Goal: Task Accomplishment & Management: Complete application form

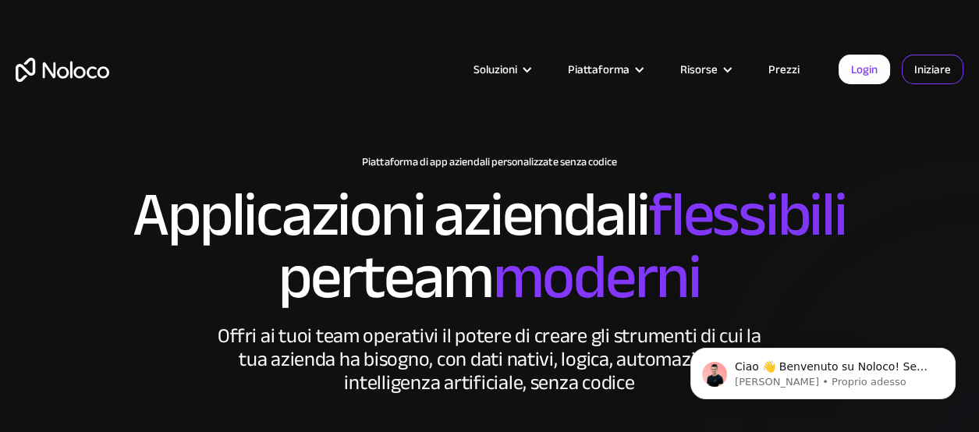
click at [917, 76] on font "Iniziare" at bounding box center [932, 69] width 37 height 22
drag, startPoint x: 877, startPoint y: 90, endPoint x: 871, endPoint y: 77, distance: 13.9
click at [871, 77] on div "Soluzioni Casi d'uso Tipi di attività Gestione del progetto Tieni traccia di cl…" at bounding box center [489, 85] width 979 height 92
click at [871, 77] on font "Login" at bounding box center [864, 69] width 27 height 22
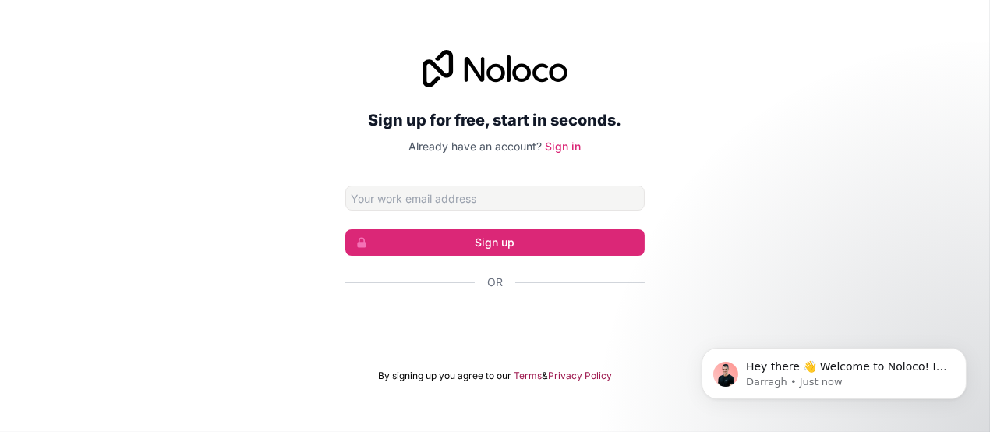
click at [549, 198] on input "Email address" at bounding box center [494, 198] width 299 height 25
type input "a"
type input "flaviogallo32@gmail.com"
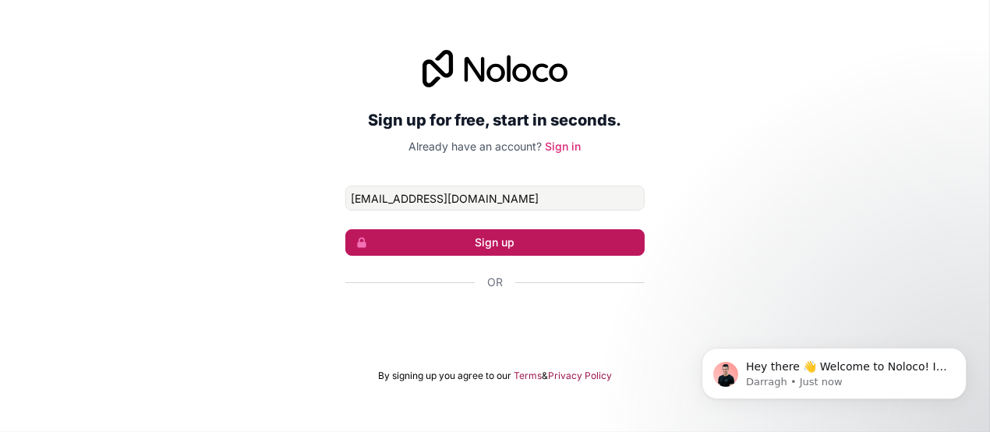
click at [506, 243] on button "Sign up" at bounding box center [494, 242] width 299 height 27
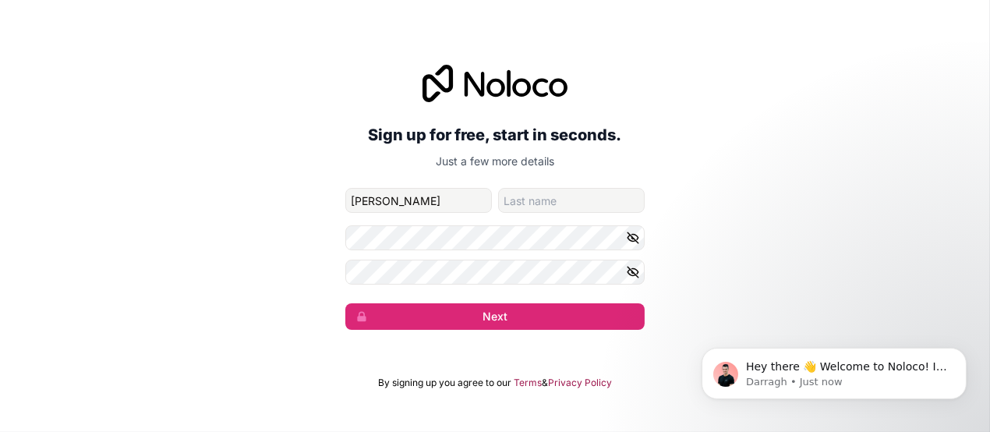
type input "anastasia"
type input "gentile"
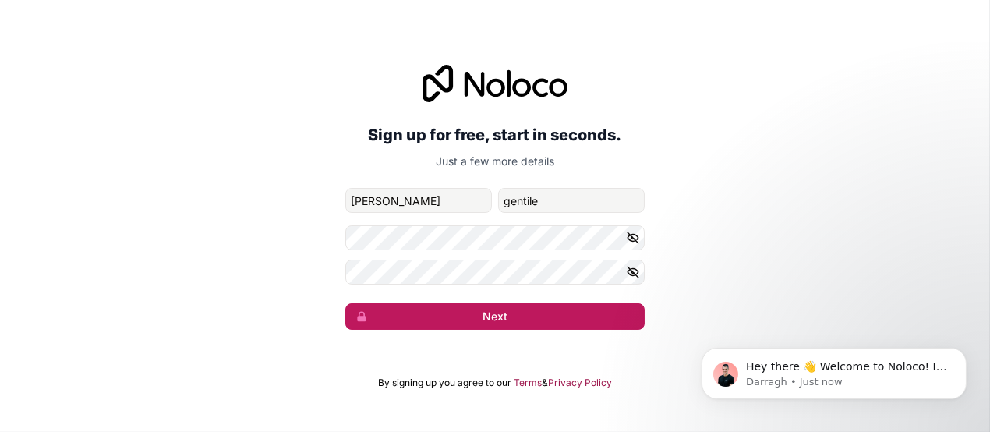
click at [522, 307] on button "Next" at bounding box center [494, 316] width 299 height 27
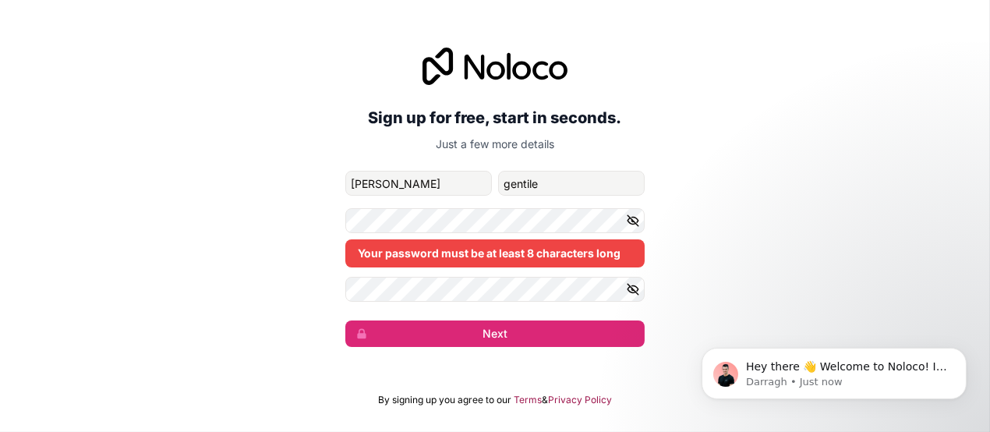
click at [628, 226] on icon "button" at bounding box center [633, 221] width 14 height 14
click at [632, 294] on icon "button" at bounding box center [633, 289] width 14 height 14
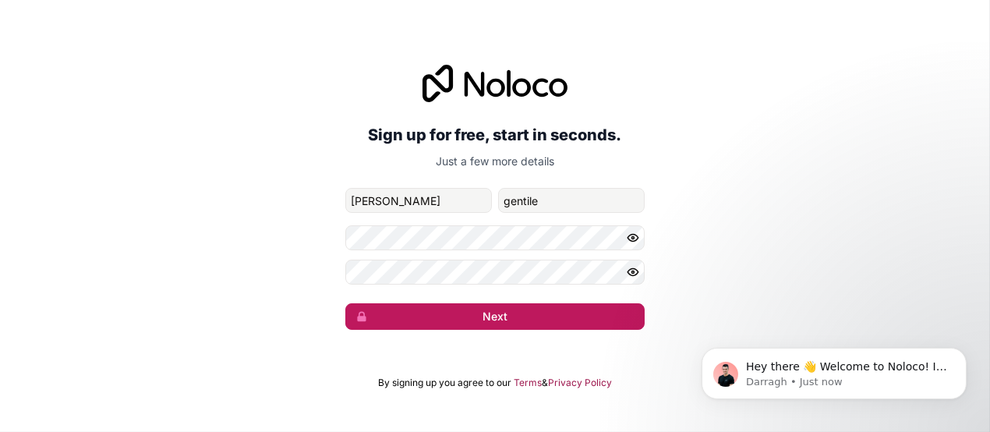
click at [473, 326] on button "Next" at bounding box center [494, 316] width 299 height 27
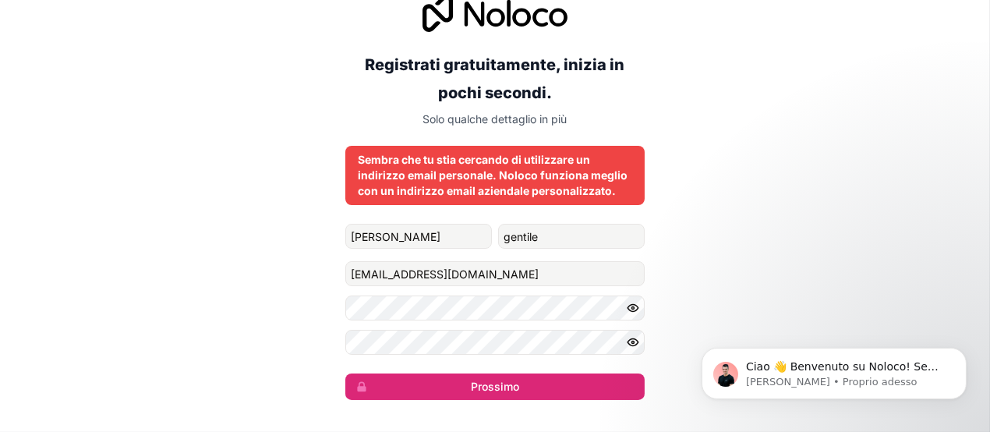
click at [772, 228] on div "Registrati gratuitamente, inizia in pochi secondi. Solo qualche dettaglio in pi…" at bounding box center [495, 197] width 990 height 449
click at [517, 281] on input "flaviogallo32@gmail.com" at bounding box center [494, 273] width 299 height 25
drag, startPoint x: 517, startPoint y: 281, endPoint x: 261, endPoint y: 293, distance: 256.0
click at [261, 293] on div "Registrati gratuitamente, inizia in pochi secondi. Solo qualche dettaglio in pi…" at bounding box center [495, 197] width 990 height 449
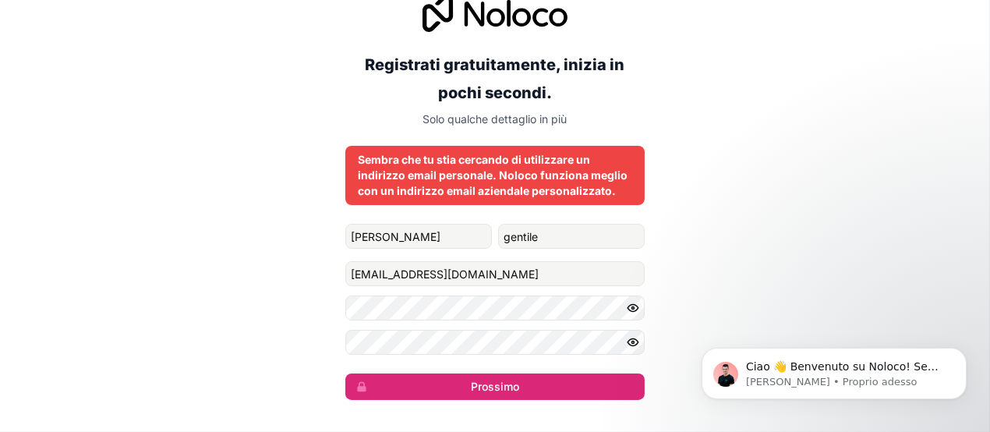
click at [261, 293] on div "Registrati gratuitamente, inizia in pochi secondi. Solo qualche dettaglio in pi…" at bounding box center [495, 197] width 990 height 449
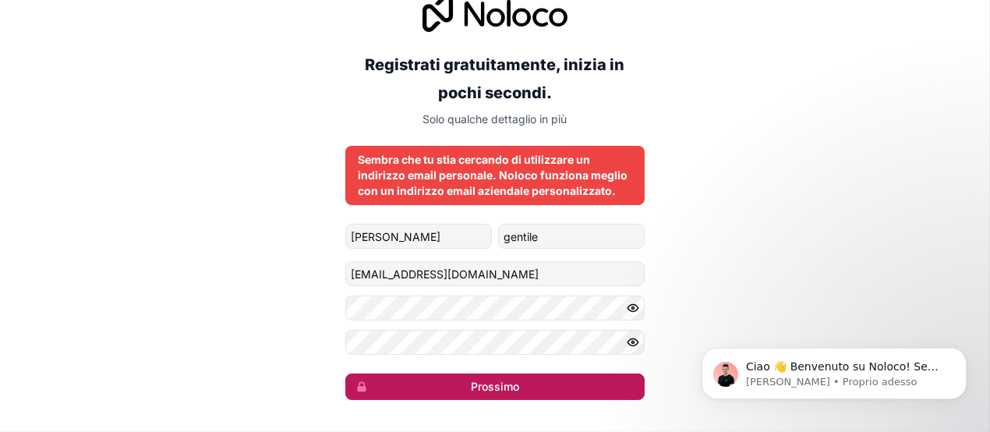
click at [474, 380] on font "Prossimo" at bounding box center [495, 386] width 48 height 13
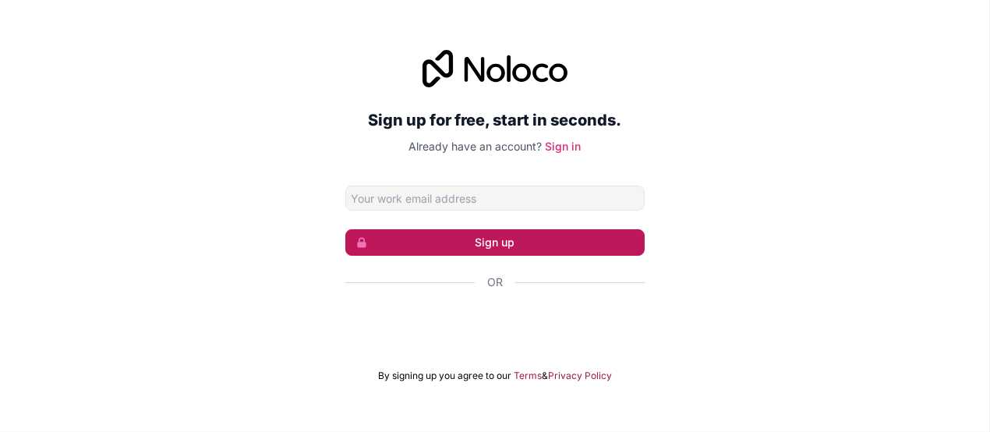
click at [392, 245] on button "Sign up" at bounding box center [494, 242] width 299 height 27
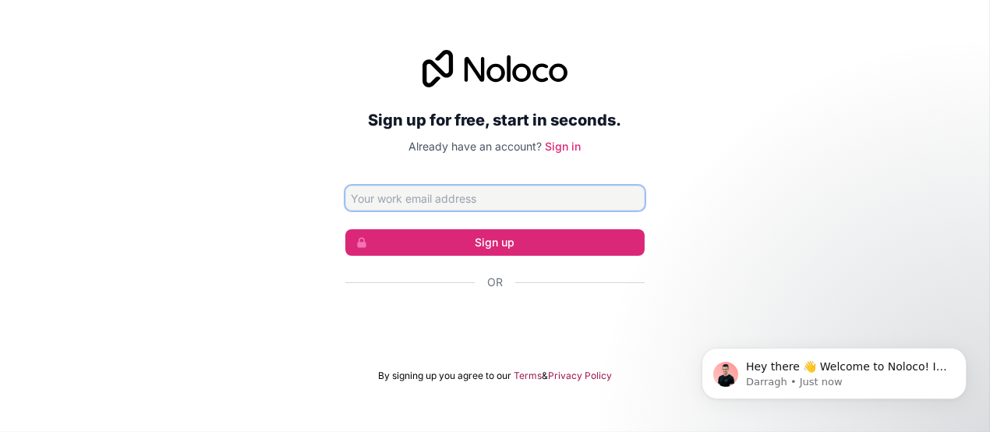
click at [409, 203] on input "Email address" at bounding box center [494, 198] width 299 height 25
type input "flaviogallo32@gmail.com"
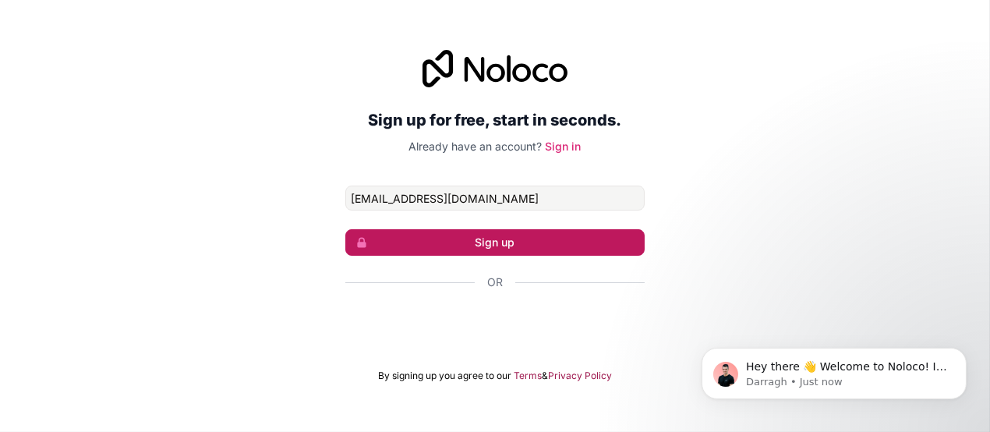
click at [456, 229] on button "Sign up" at bounding box center [494, 242] width 299 height 27
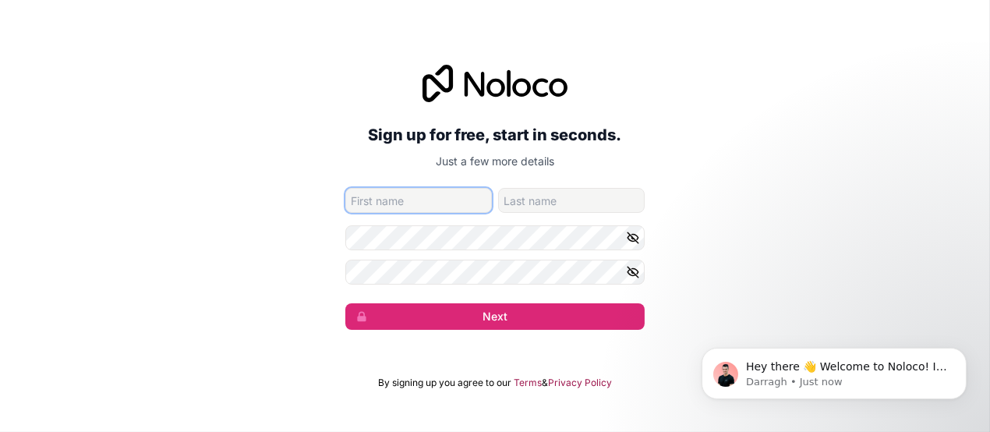
click at [393, 203] on input "given-name" at bounding box center [418, 200] width 147 height 25
type input "flavio"
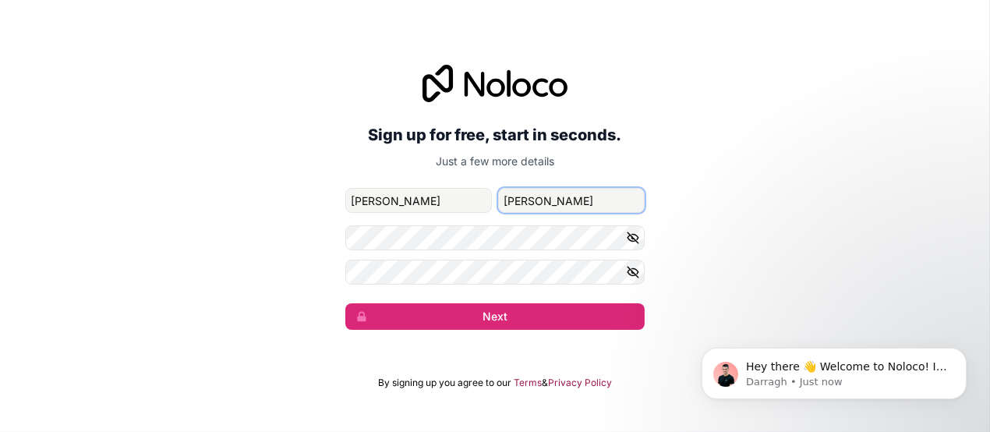
type input "flaviogallo32@gmail.com"
click at [632, 231] on icon "button" at bounding box center [633, 238] width 14 height 14
click at [632, 268] on icon "button" at bounding box center [633, 271] width 11 height 7
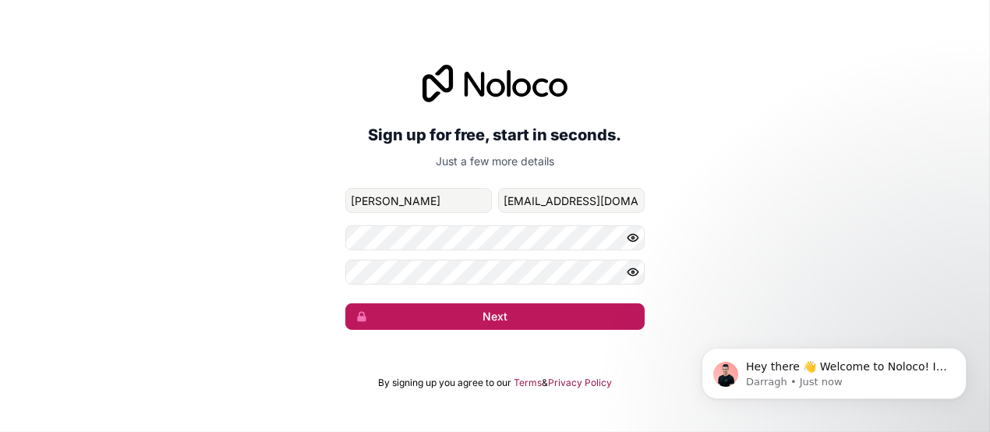
click at [548, 314] on button "Next" at bounding box center [494, 316] width 299 height 27
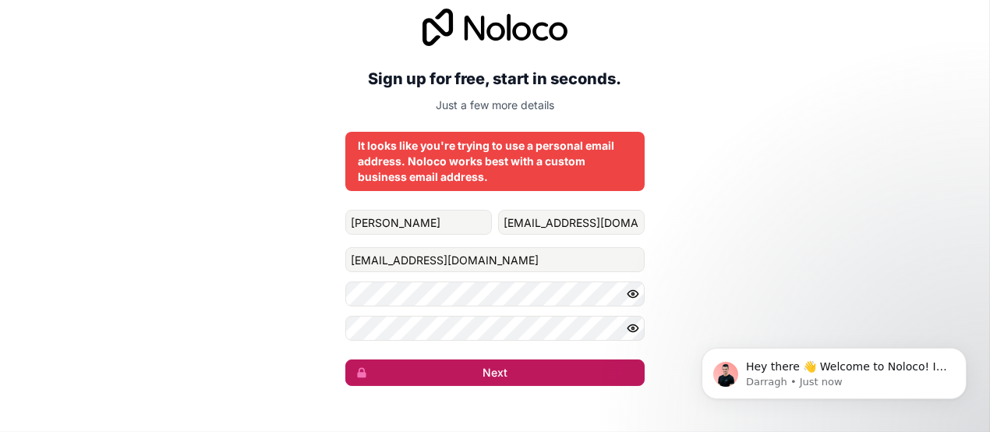
click at [483, 373] on button "Next" at bounding box center [494, 372] width 299 height 27
drag, startPoint x: 549, startPoint y: 388, endPoint x: 543, endPoint y: 382, distance: 8.3
click at [543, 382] on div "Sign up for free, start in seconds. Just a few more details It looks like you'r…" at bounding box center [495, 197] width 990 height 421
click at [543, 382] on button "Next" at bounding box center [494, 372] width 299 height 27
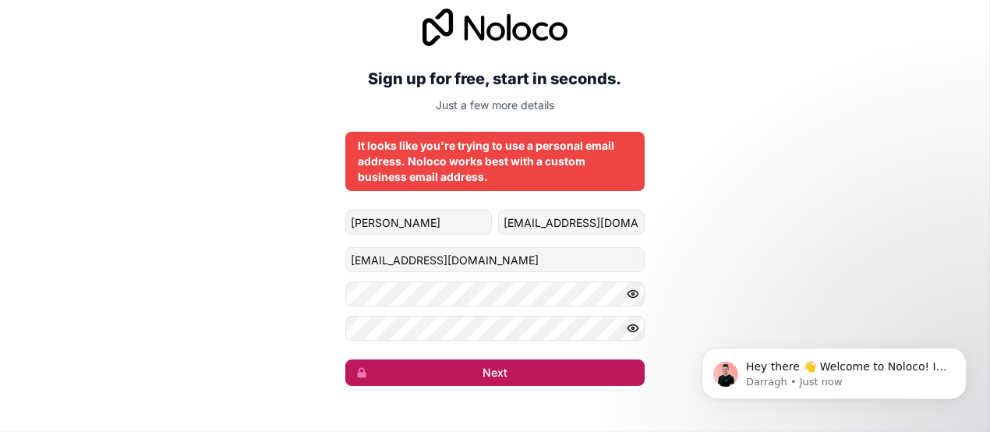
click at [543, 382] on button "Next" at bounding box center [494, 372] width 299 height 27
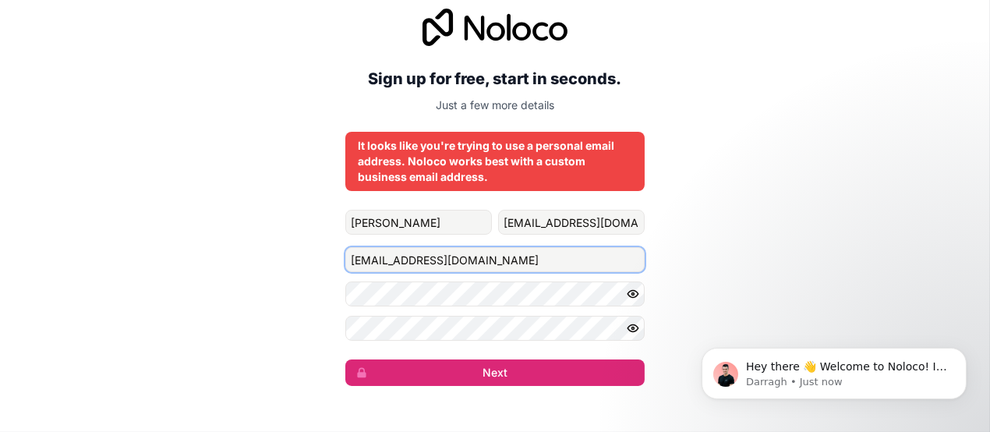
click at [518, 259] on input "flaviogallo32@gmail.com" at bounding box center [494, 259] width 299 height 25
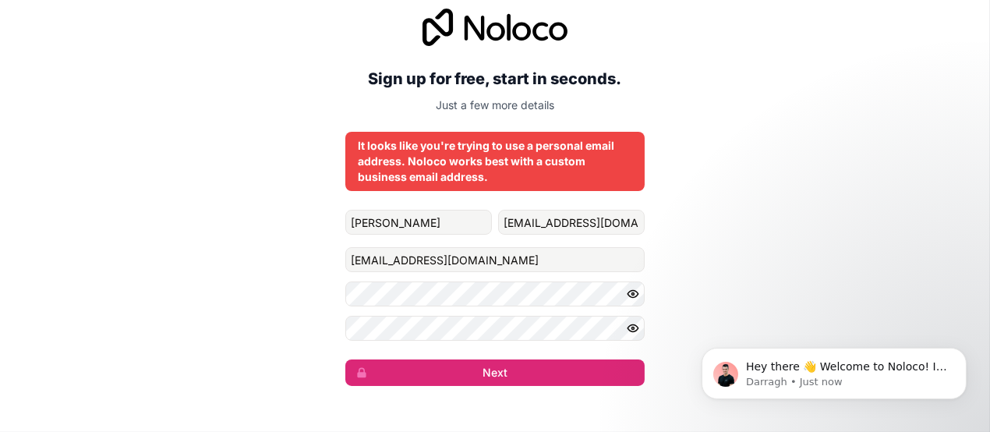
click at [672, 224] on div "Sign up for free, start in seconds. Just a few more details It looks like you'r…" at bounding box center [495, 197] width 990 height 421
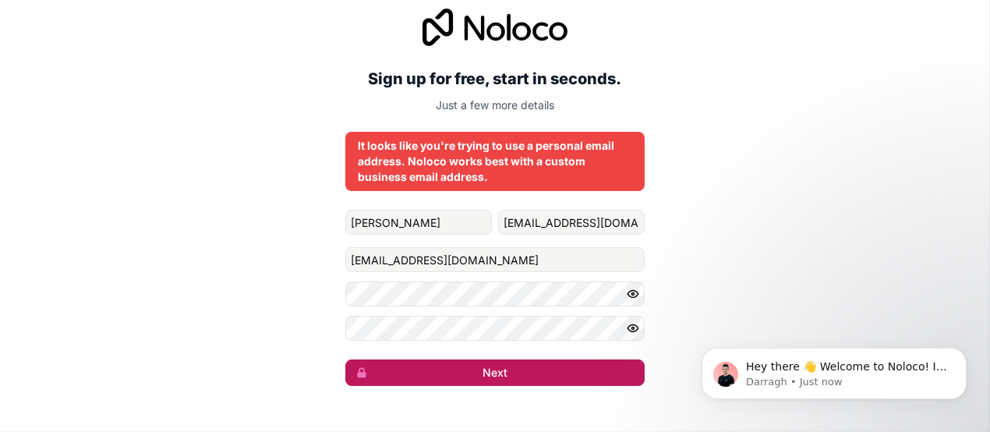
click at [538, 381] on button "Next" at bounding box center [494, 372] width 299 height 27
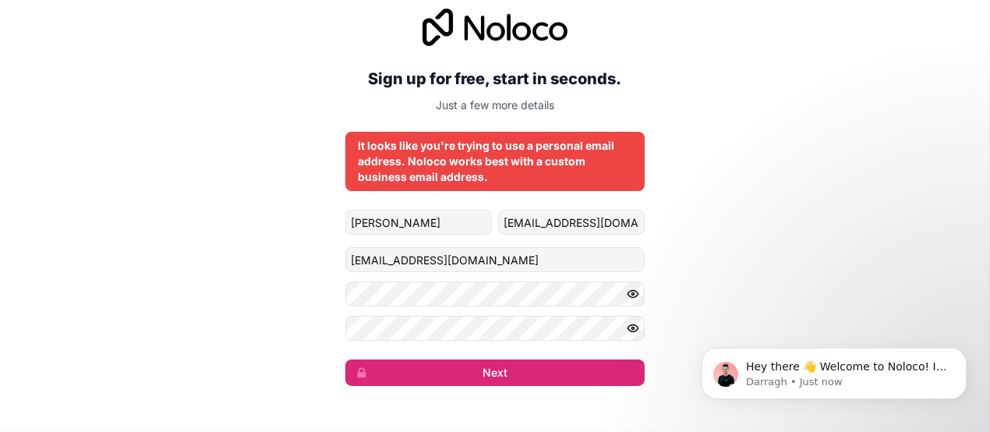
click at [890, 244] on div "Sign up for free, start in seconds. Just a few more details It looks like you'r…" at bounding box center [495, 197] width 990 height 421
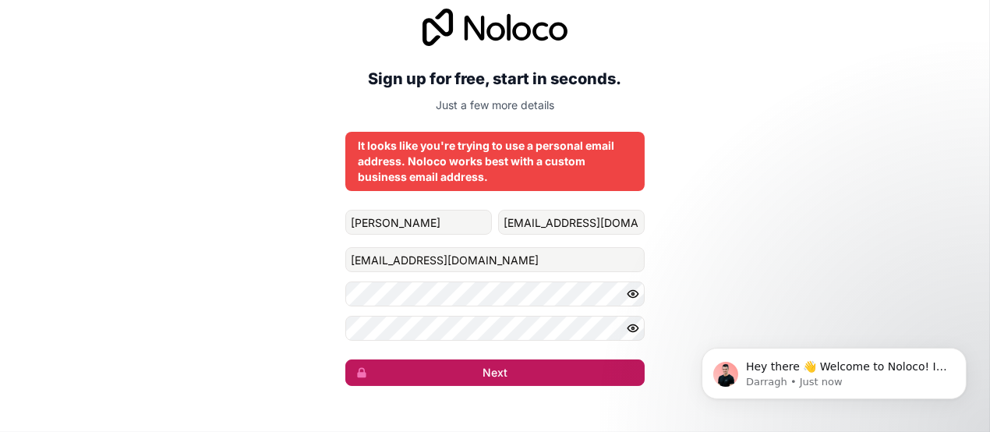
click at [543, 377] on button "Next" at bounding box center [494, 372] width 299 height 27
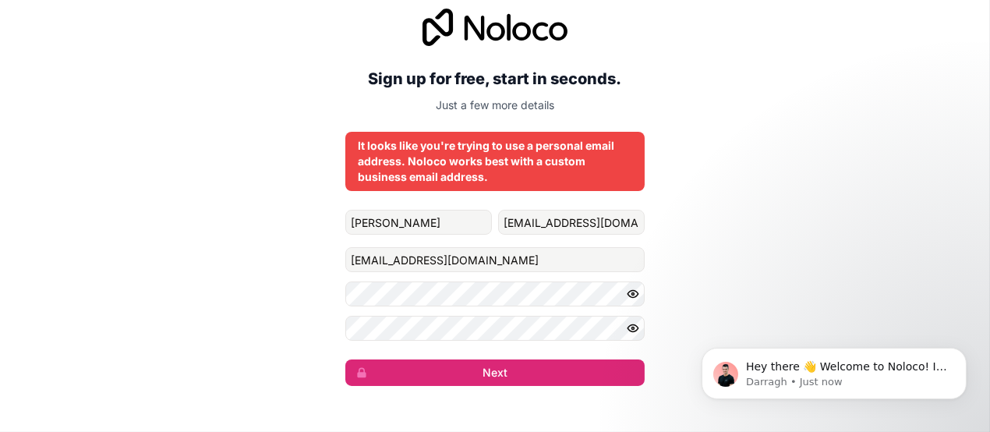
drag, startPoint x: 487, startPoint y: 126, endPoint x: 487, endPoint y: 157, distance: 31.2
click at [487, 157] on div "Sign up for free, start in seconds. Just a few more details It looks like you'r…" at bounding box center [494, 197] width 299 height 377
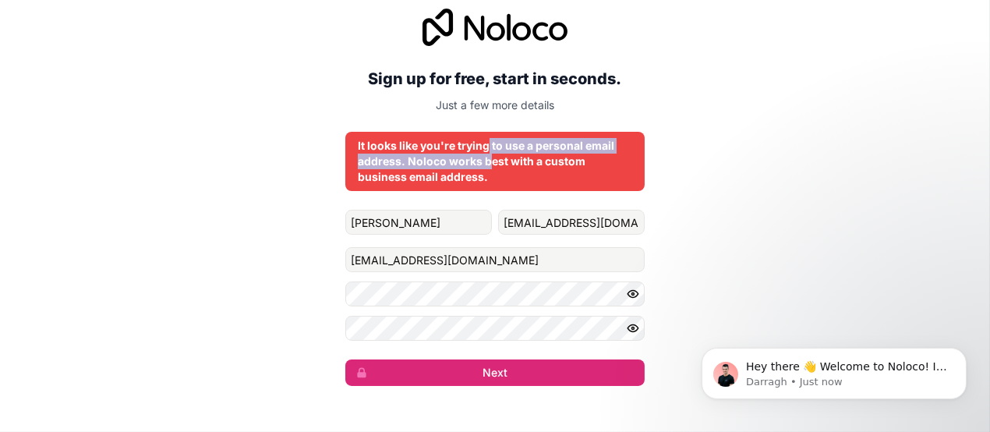
click at [487, 157] on div "It looks like you're trying to use a personal email address. Noloco works best …" at bounding box center [495, 161] width 274 height 47
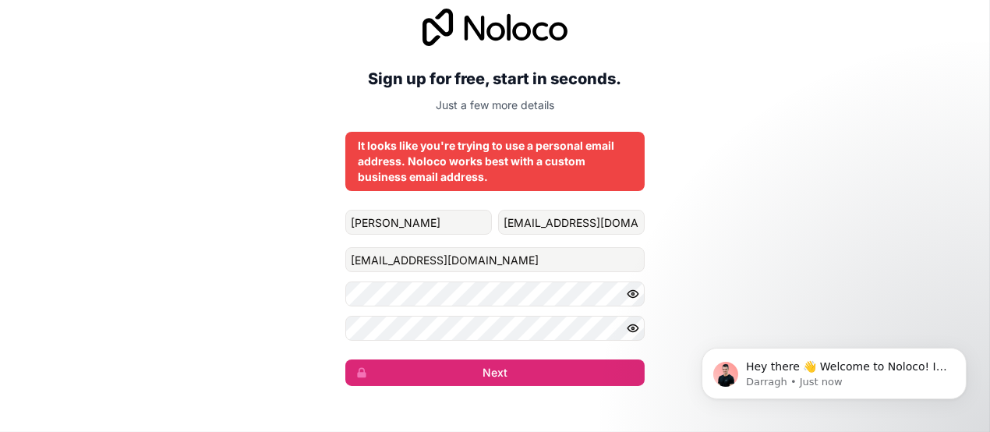
click at [464, 103] on p "Just a few more details" at bounding box center [494, 105] width 299 height 16
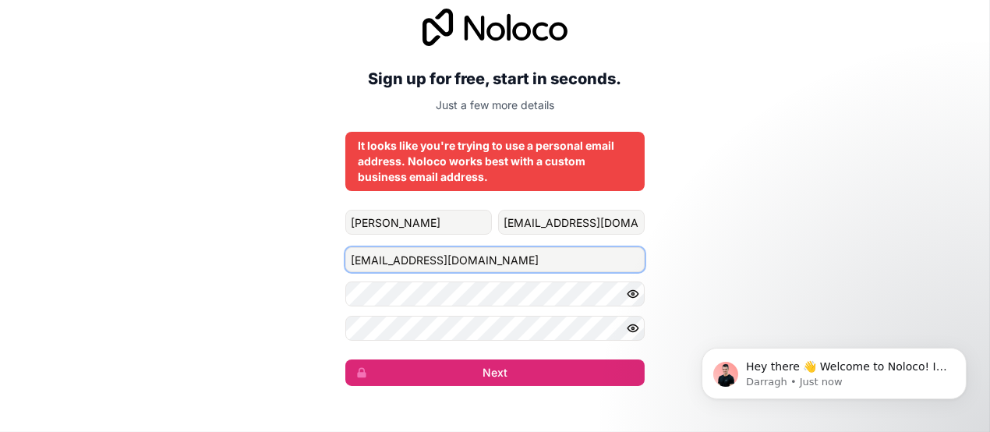
click at [521, 257] on input "flaviogallo32@gmail.com" at bounding box center [494, 259] width 299 height 25
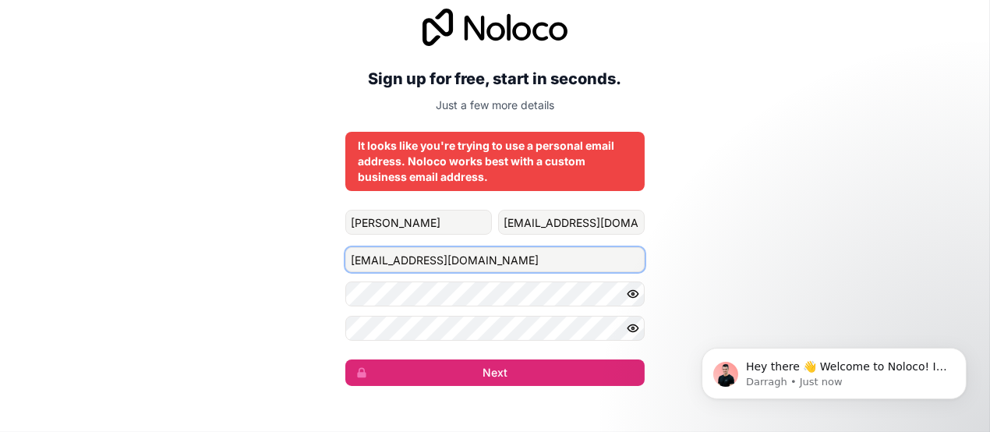
click at [521, 257] on input "flaviogallo32@gmail.com" at bounding box center [494, 259] width 299 height 25
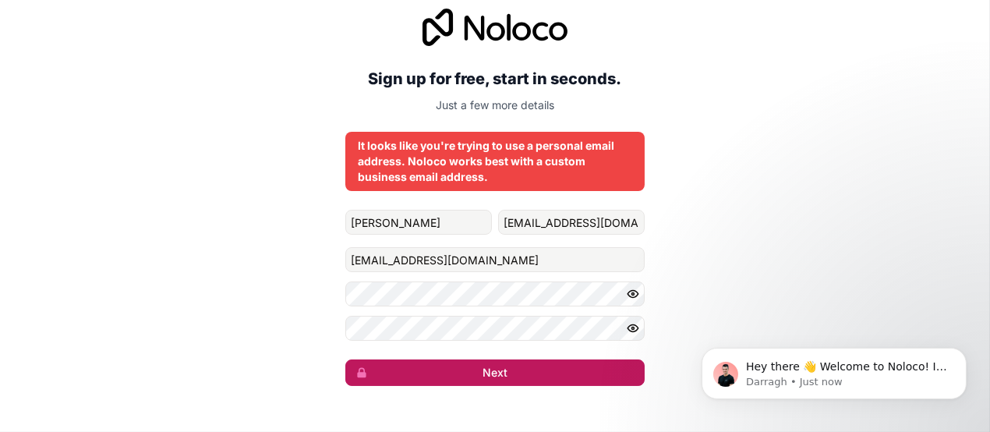
click at [405, 359] on button "Next" at bounding box center [494, 372] width 299 height 27
click at [427, 366] on button "Next" at bounding box center [494, 372] width 299 height 27
click at [427, 366] on button "submit" at bounding box center [494, 372] width 299 height 27
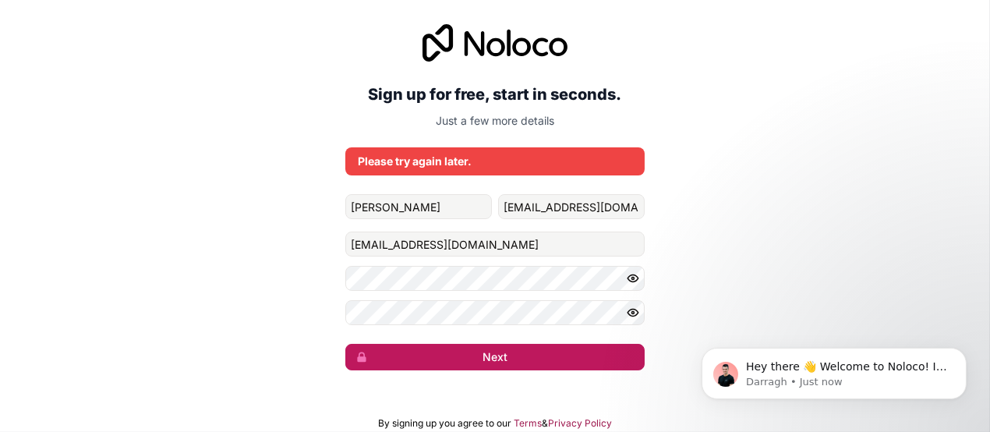
click at [427, 366] on button "Next" at bounding box center [494, 357] width 299 height 27
click at [427, 366] on button "submit" at bounding box center [494, 357] width 299 height 27
click at [427, 366] on button "Next" at bounding box center [494, 357] width 299 height 27
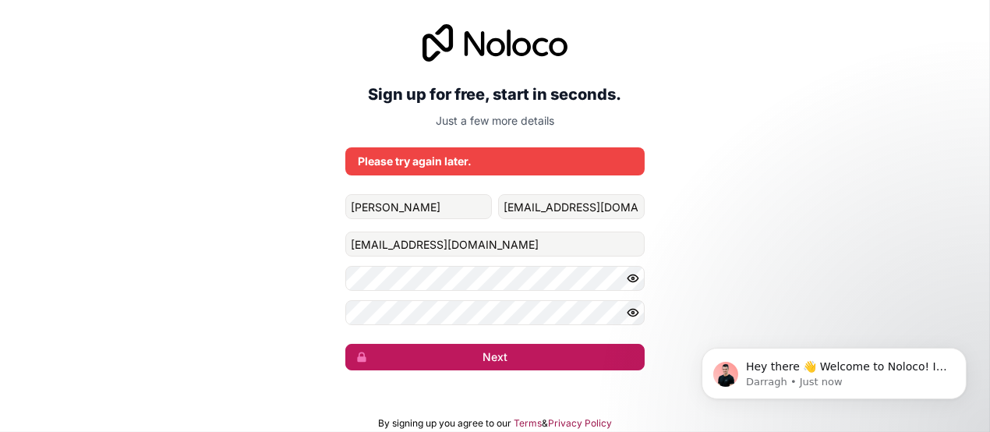
click at [427, 366] on button "Next" at bounding box center [494, 357] width 299 height 27
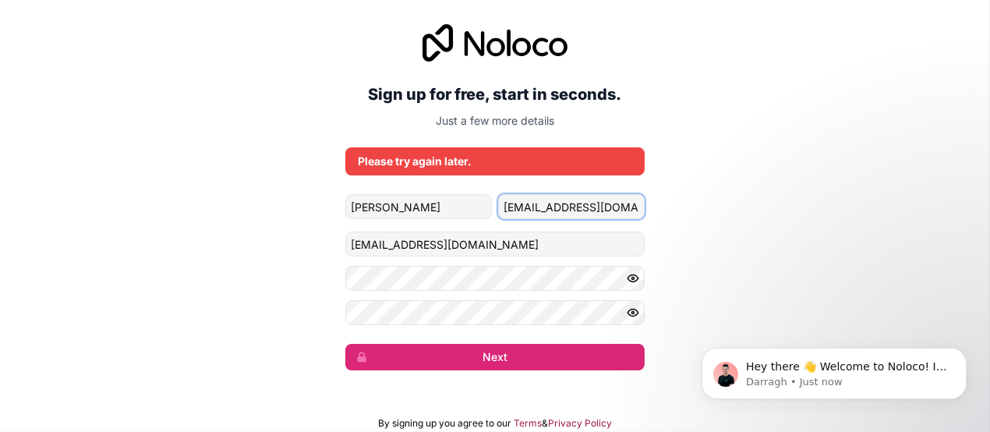
click at [571, 209] on input "flaviogallo32@gmail.com" at bounding box center [571, 206] width 147 height 25
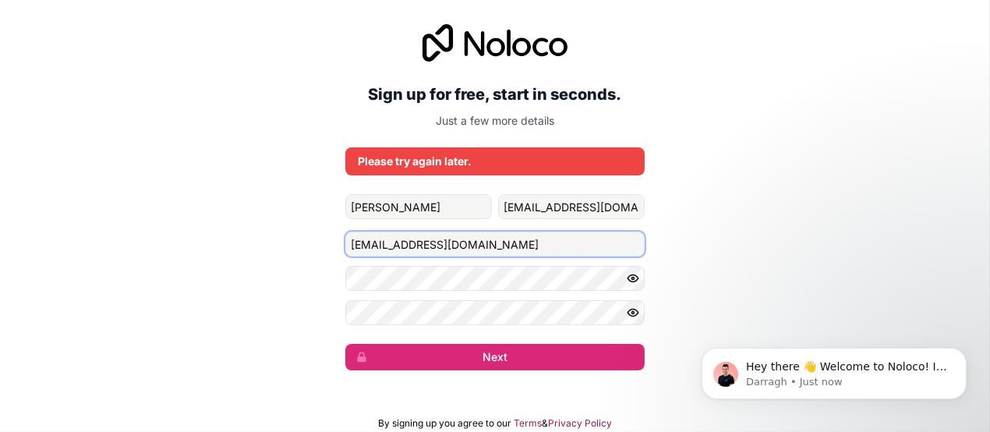
click at [525, 238] on input "dynamicwellnesslab@gmail.com" at bounding box center [494, 244] width 299 height 25
type input "flaviogallo32@gmail.com"
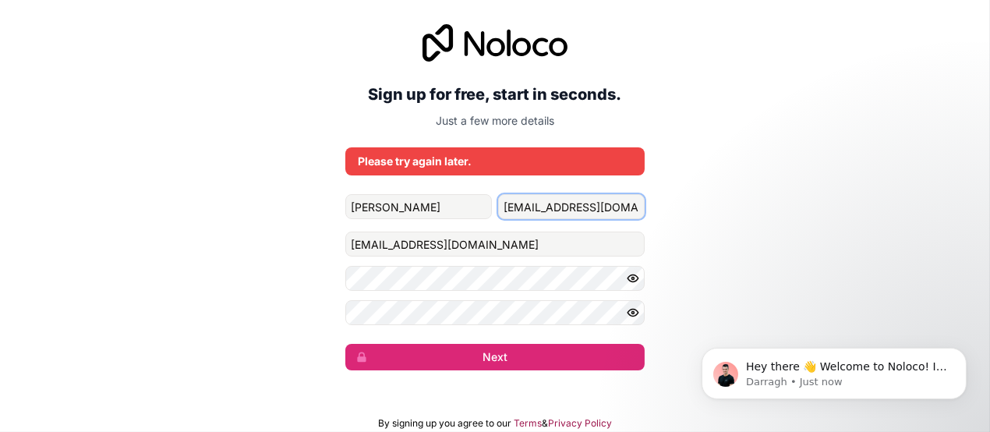
click at [541, 205] on input "flaviogallo32@gmail.com" at bounding box center [571, 206] width 147 height 25
drag, startPoint x: 508, startPoint y: 205, endPoint x: 654, endPoint y: 214, distance: 146.1
click at [654, 214] on div "Sign up for free, start in seconds. Just a few more details Please try again la…" at bounding box center [495, 197] width 990 height 390
type input "f"
click at [765, 231] on div "Sign up for free, start in seconds. Just a few more details Please try again la…" at bounding box center [495, 197] width 990 height 390
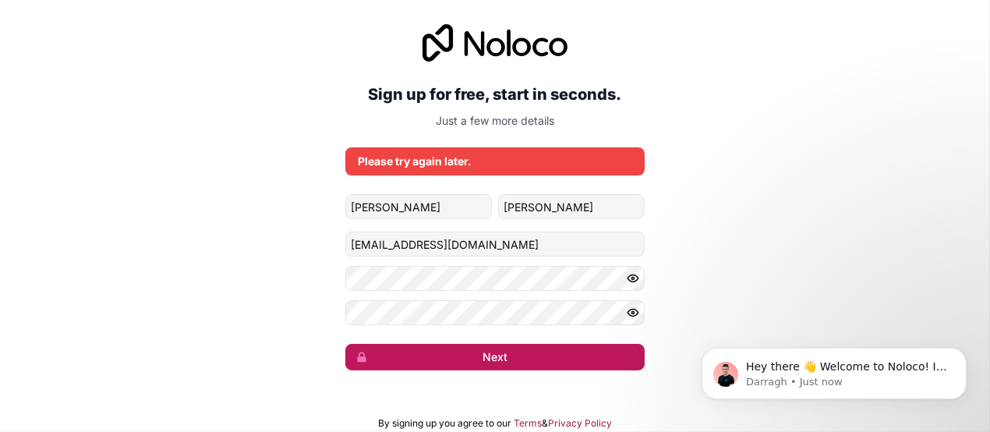
click at [496, 355] on button "Next" at bounding box center [494, 357] width 299 height 27
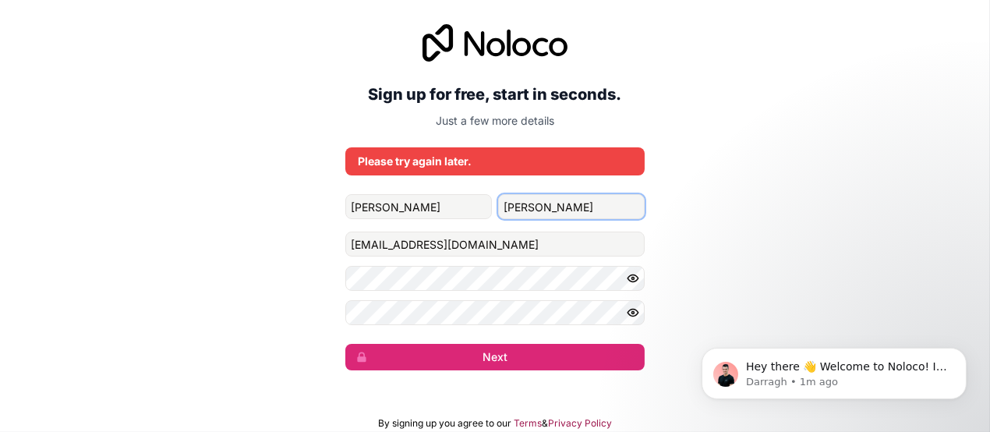
click at [563, 204] on input "GALLO" at bounding box center [571, 206] width 147 height 25
type input "Gallo"
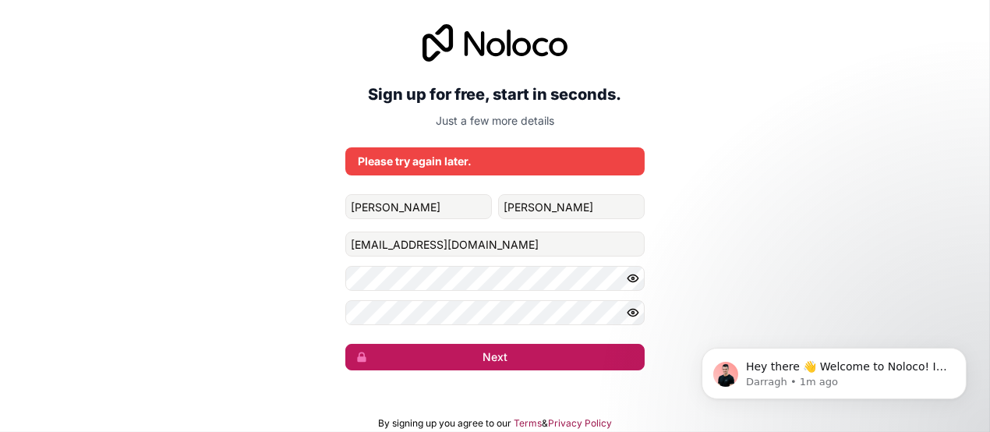
click at [475, 359] on button "Next" at bounding box center [494, 357] width 299 height 27
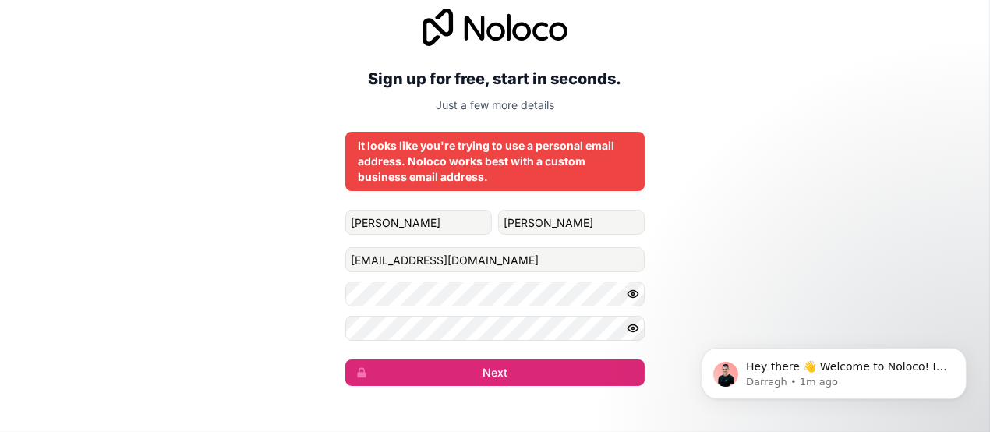
click at [488, 387] on div "Sign up for free, start in seconds. Just a few more details It looks like you'r…" at bounding box center [495, 197] width 990 height 421
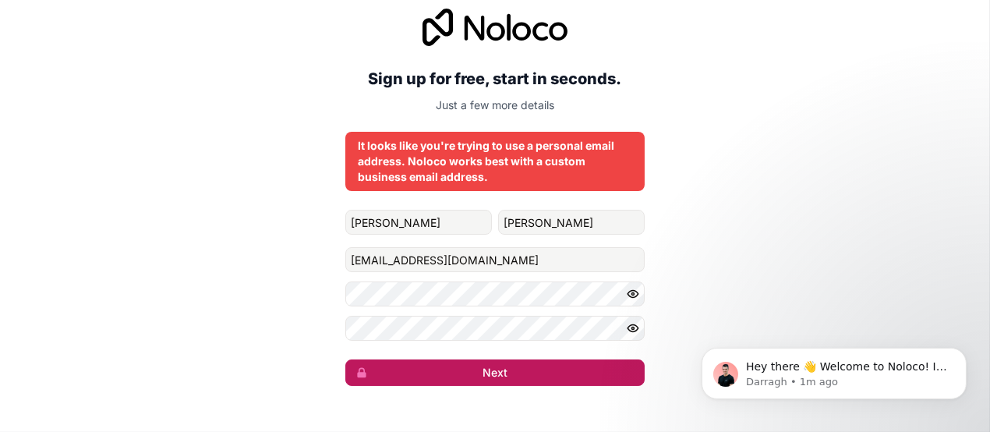
click at [485, 381] on button "Next" at bounding box center [494, 372] width 299 height 27
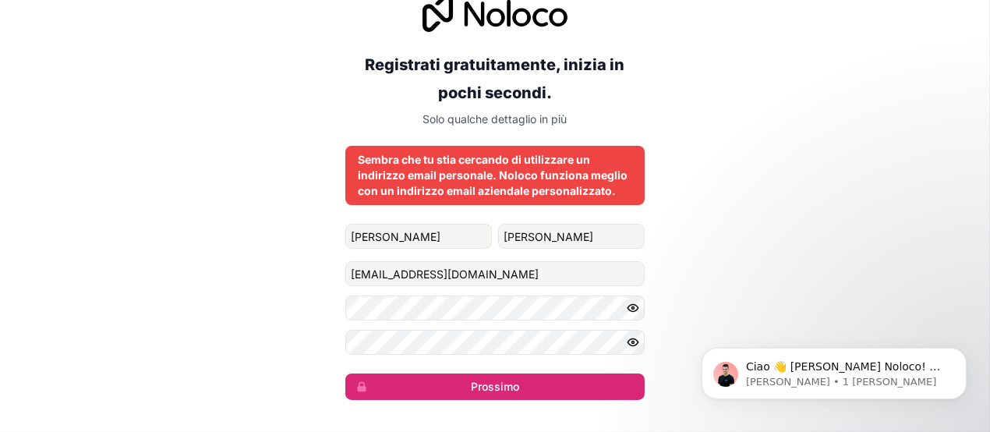
click at [738, 170] on div "Registrati gratuitamente, inizia in pochi secondi. Solo qualche dettaglio in pi…" at bounding box center [495, 197] width 990 height 449
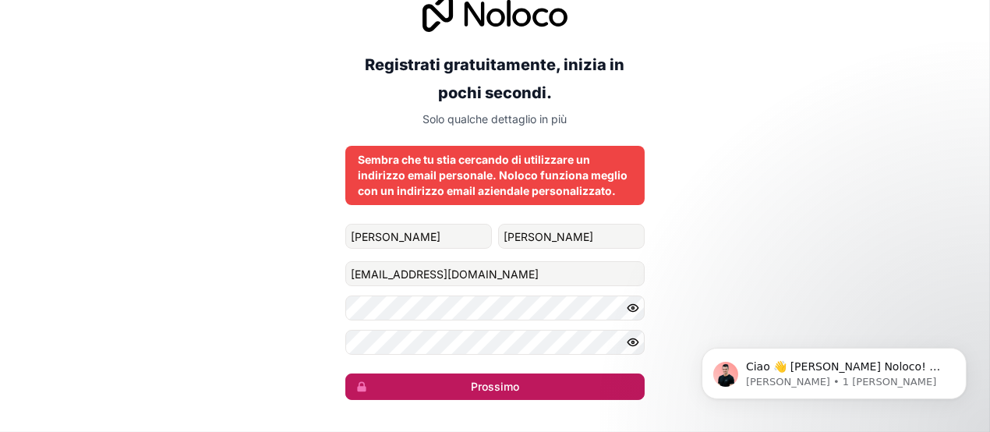
click at [458, 380] on button "Prossimo" at bounding box center [494, 386] width 299 height 27
